Goal: Find specific page/section: Find specific page/section

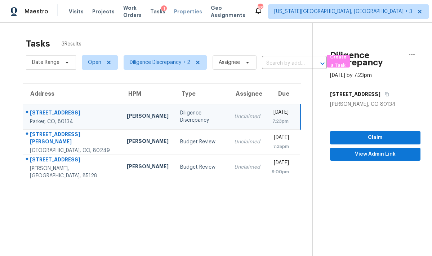
click at [179, 12] on span "Properties" at bounding box center [188, 11] width 28 height 7
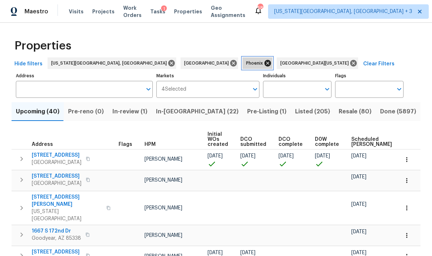
click at [265, 63] on icon at bounding box center [268, 63] width 6 height 6
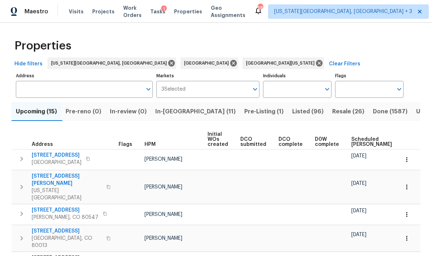
click at [244, 110] on span "Pre-Listing (1)" at bounding box center [263, 111] width 39 height 10
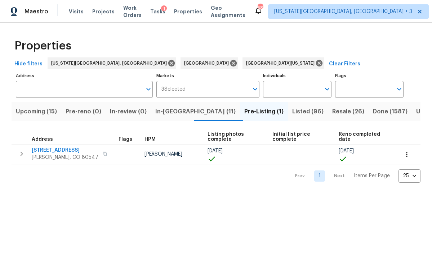
click at [289, 36] on div "Properties" at bounding box center [216, 45] width 409 height 23
